Goal: Task Accomplishment & Management: Manage account settings

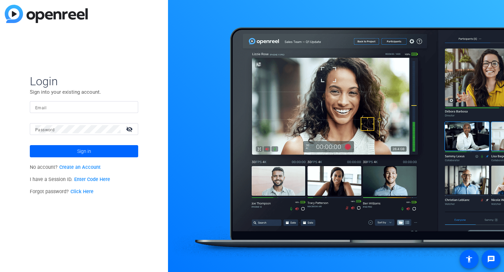
click at [78, 103] on div at bounding box center [84, 107] width 98 height 12
click at [81, 107] on input "Email" at bounding box center [84, 107] width 98 height 8
type input "[PERSON_NAME][EMAIL_ADDRESS][PERSON_NAME][DOMAIN_NAME]"
click at [30, 145] on button "Sign in" at bounding box center [84, 151] width 108 height 12
click at [84, 194] on link "Click Here" at bounding box center [81, 192] width 23 height 6
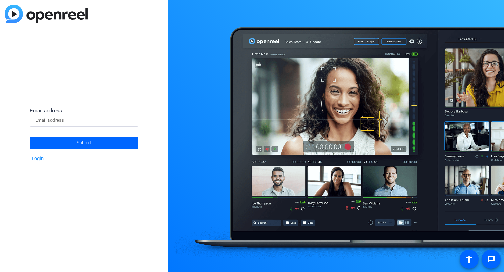
click at [85, 119] on input at bounding box center [84, 121] width 98 height 8
type input "[PERSON_NAME][EMAIL_ADDRESS][PERSON_NAME][DOMAIN_NAME]"
click at [101, 141] on span at bounding box center [84, 143] width 108 height 16
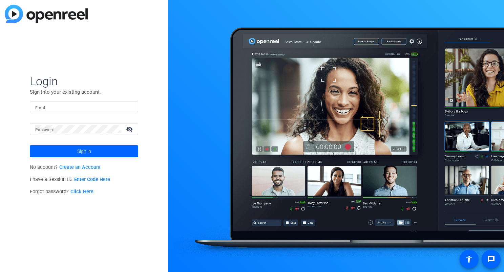
click at [4, 165] on div "Login Sign into your existing account. Email Password visibility_off Sign in No…" at bounding box center [84, 136] width 168 height 272
